Goal: Information Seeking & Learning: Learn about a topic

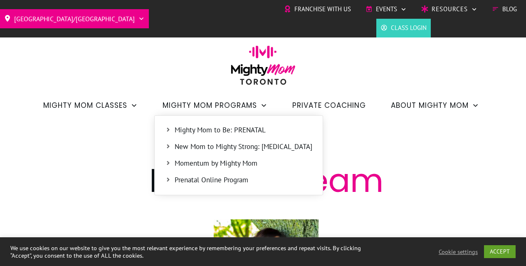
click at [248, 129] on span "Mighty Mom to Be: PRENATAL" at bounding box center [244, 130] width 138 height 11
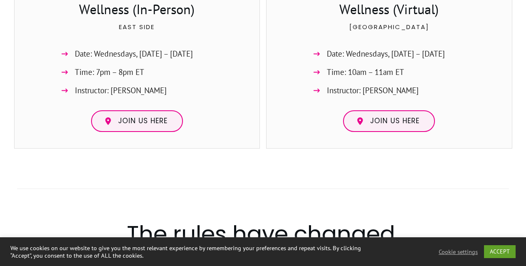
scroll to position [1123, 0]
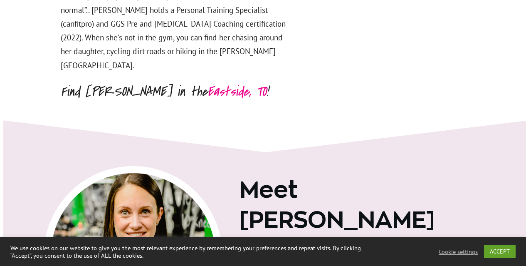
scroll to position [1580, 0]
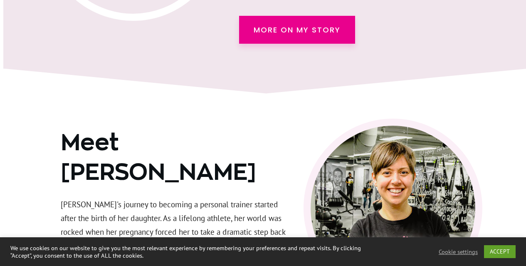
scroll to position [1323, 0]
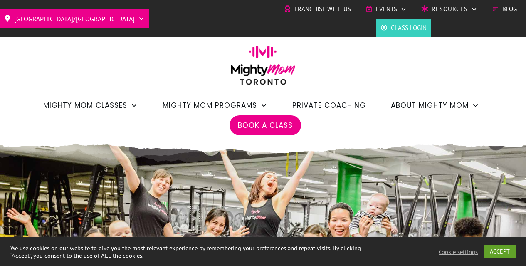
click at [362, 106] on span "Private Coaching" at bounding box center [329, 105] width 74 height 14
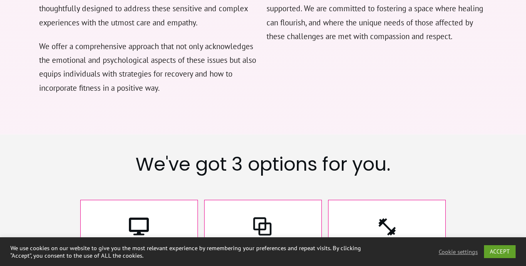
scroll to position [1247, 0]
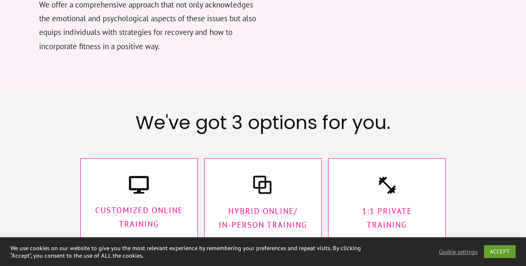
click at [153, 203] on p "CUstomized Online Training" at bounding box center [139, 217] width 100 height 28
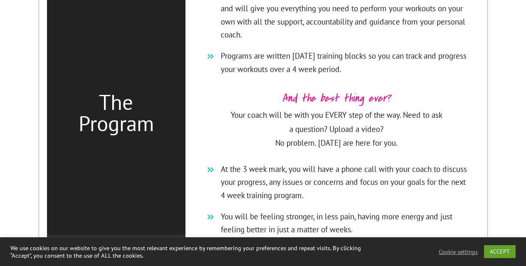
scroll to position [2050, 0]
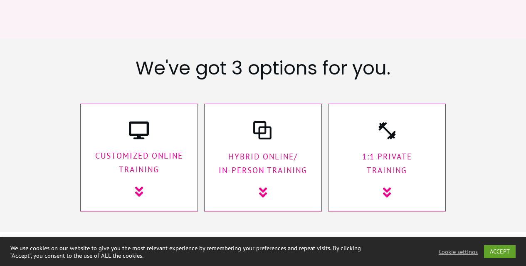
click at [383, 186] on icon at bounding box center [386, 192] width 13 height 13
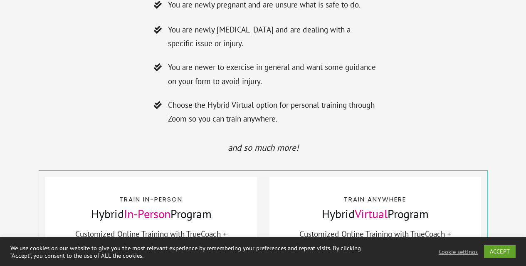
scroll to position [4516, 0]
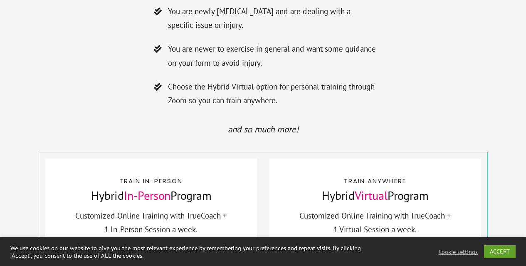
drag, startPoint x: 99, startPoint y: 156, endPoint x: 245, endPoint y: 165, distance: 146.6
click at [245, 175] on div "Train In-Person Hybrid In-Person Program Customized Online Training with TrueCo…" at bounding box center [151, 218] width 195 height 87
click at [230, 237] on p "$475 plus HST /4 weeks" at bounding box center [151, 249] width 194 height 25
drag, startPoint x: 214, startPoint y: 180, endPoint x: 232, endPoint y: 162, distance: 25.3
click at [232, 175] on div "Train In-Person Hybrid In-Person Program Customized Online Training with TrueCo…" at bounding box center [151, 218] width 195 height 87
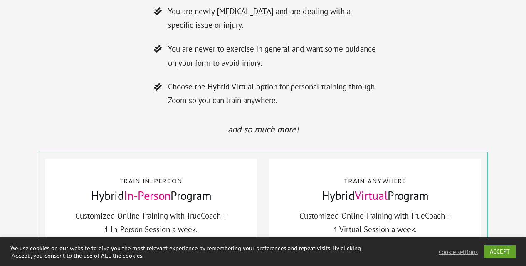
click at [232, 209] on p "Customized Online Training with TrueCoach + 1 In-Person Session a week." at bounding box center [151, 223] width 194 height 28
drag, startPoint x: 232, startPoint y: 184, endPoint x: 0, endPoint y: 126, distance: 239.4
click at [175, 209] on p "Customized Online Training with TrueCoach + 1 In-Person Session a week." at bounding box center [151, 223] width 194 height 28
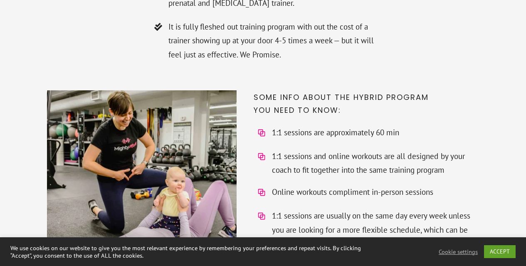
scroll to position [4058, 0]
